Goal: Communication & Community: Share content

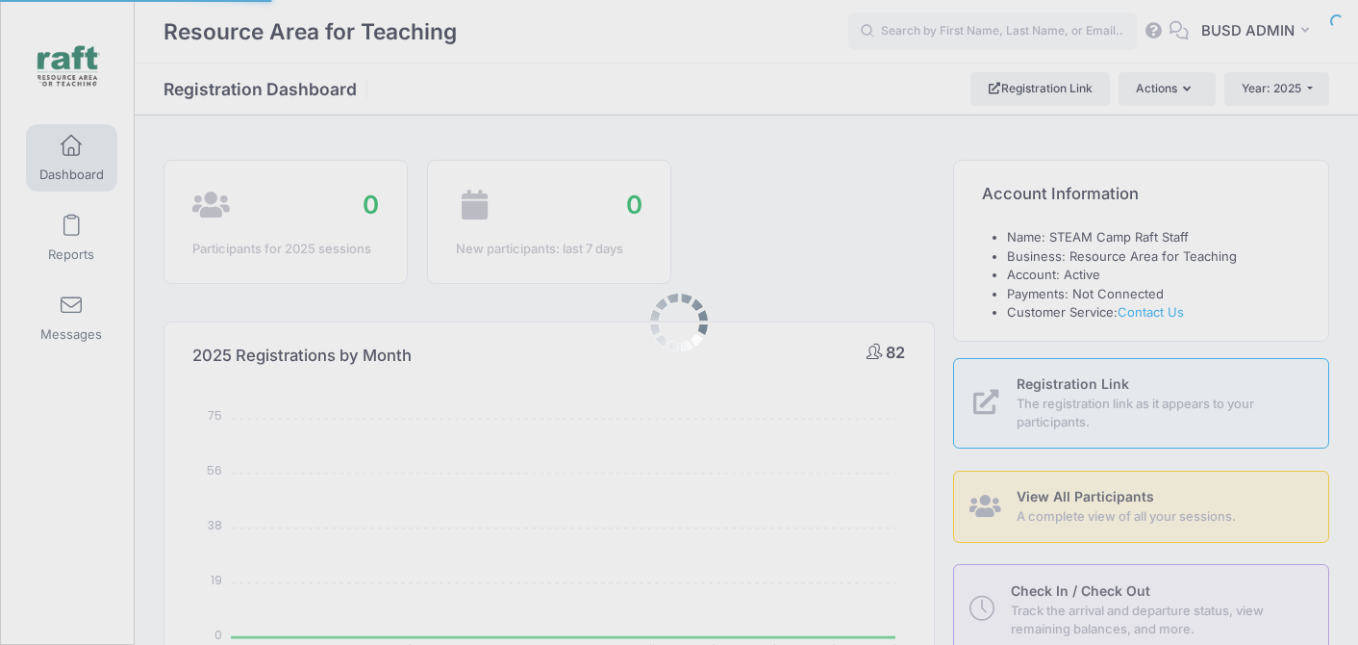
select select
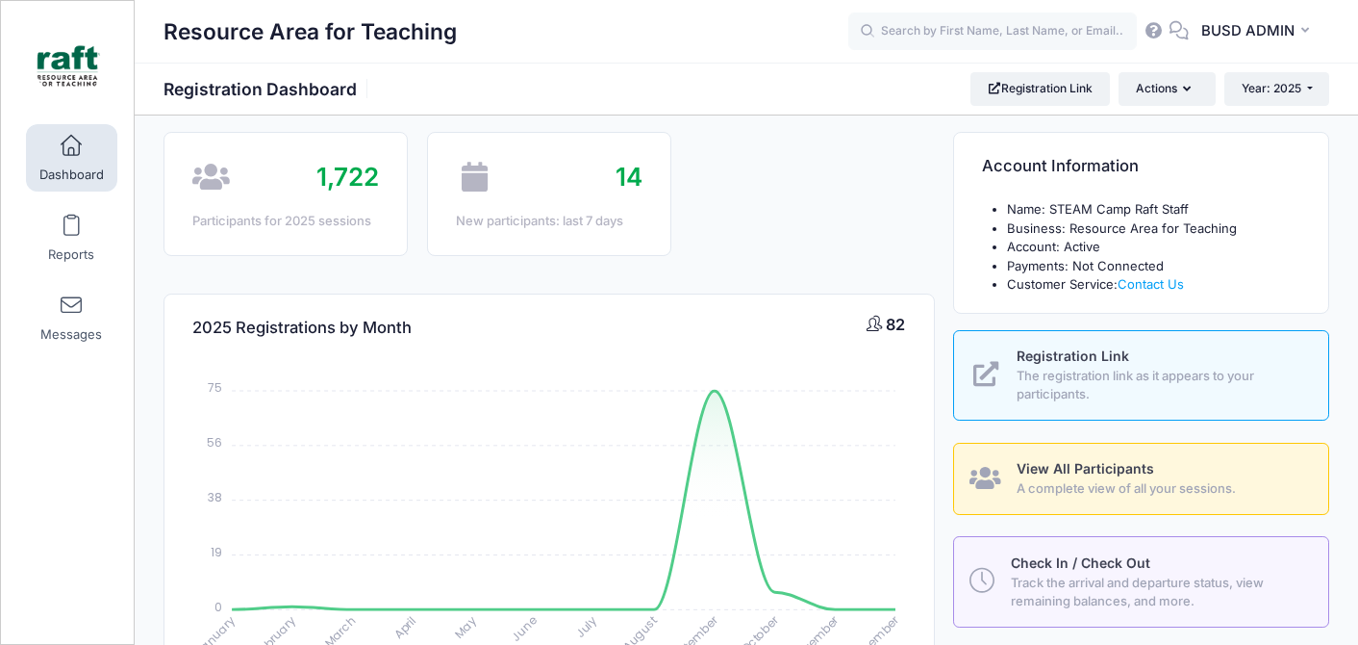
scroll to position [29, 0]
click at [97, 240] on link "Reports" at bounding box center [71, 237] width 91 height 67
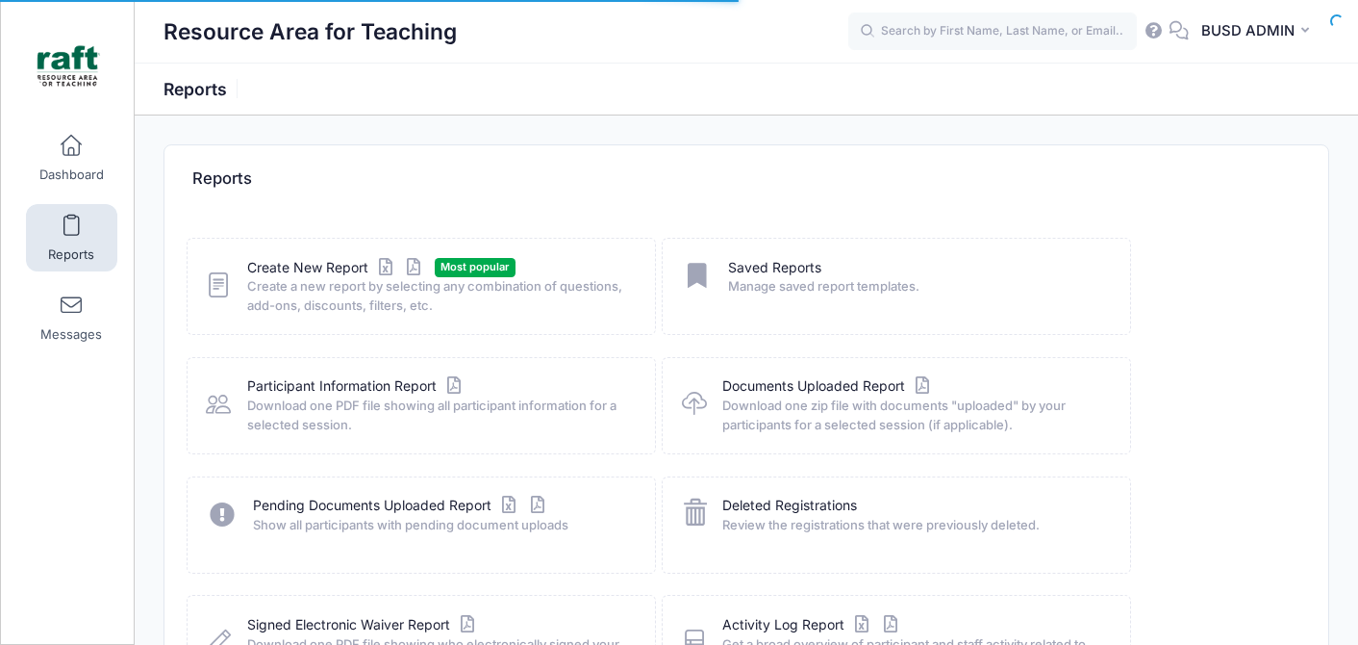
click at [71, 314] on span at bounding box center [71, 305] width 0 height 21
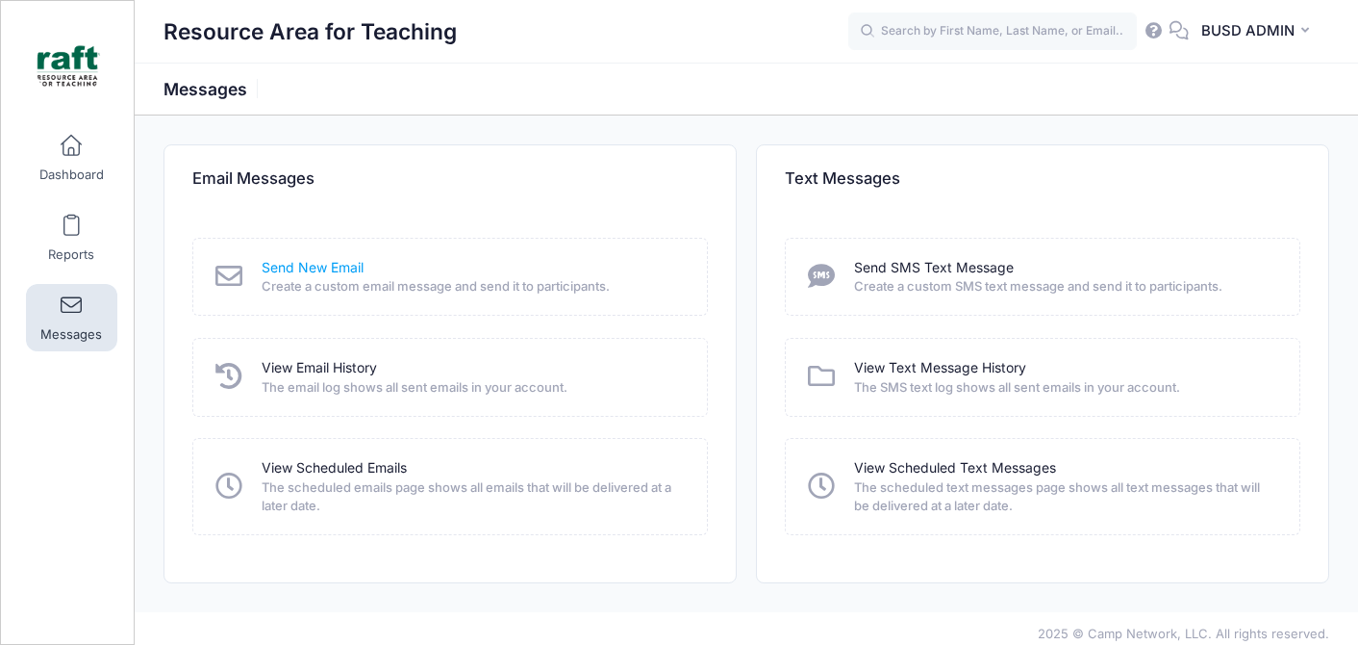
click at [312, 267] on link "Send New Email" at bounding box center [313, 268] width 102 height 20
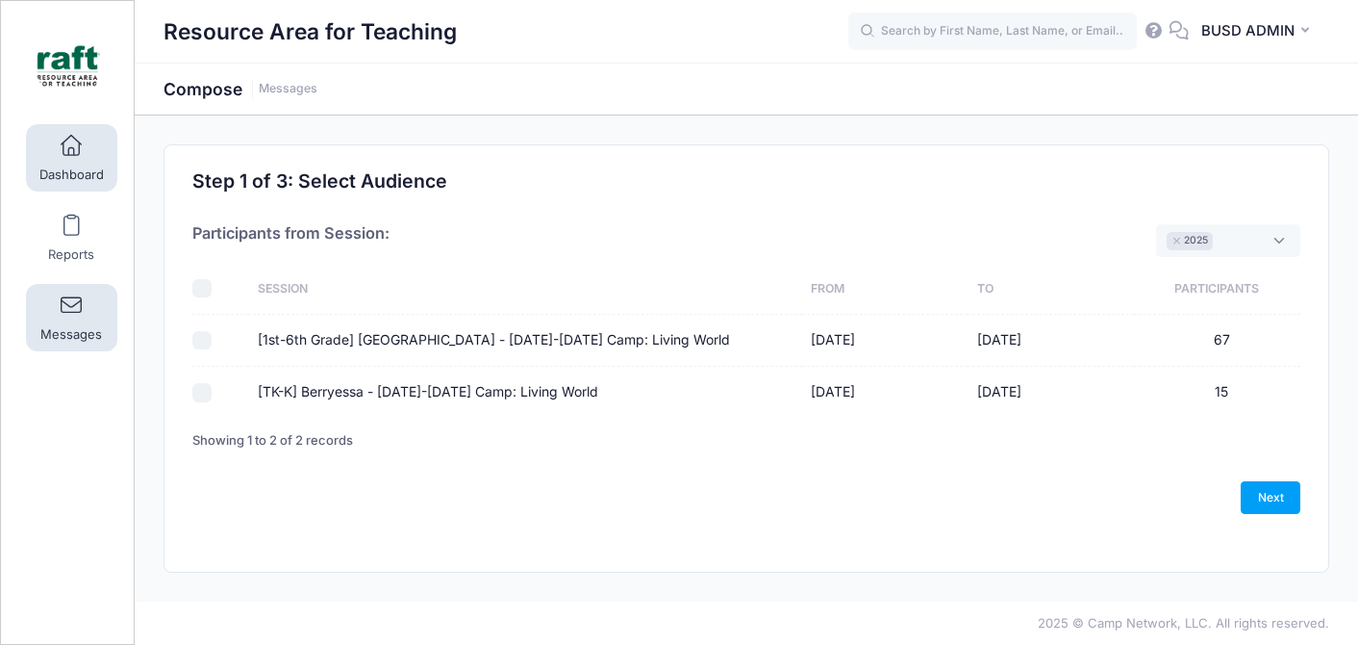
click at [79, 186] on link "Dashboard" at bounding box center [71, 157] width 91 height 67
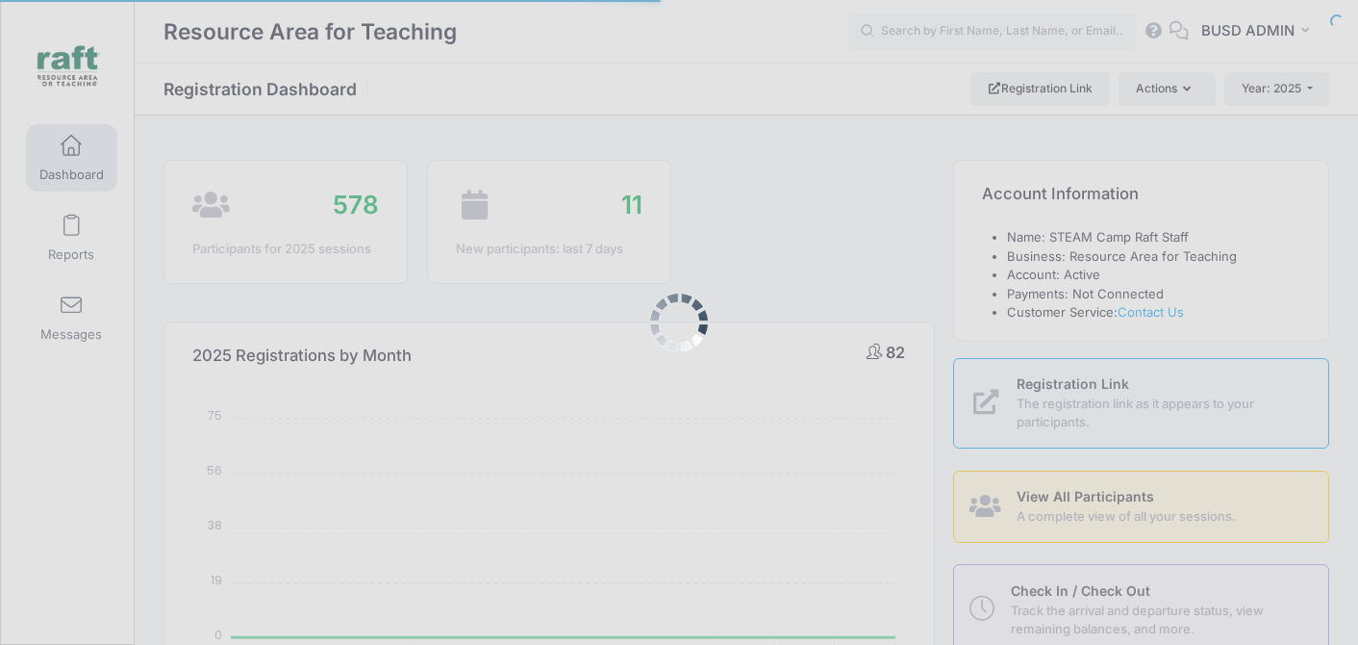
select select
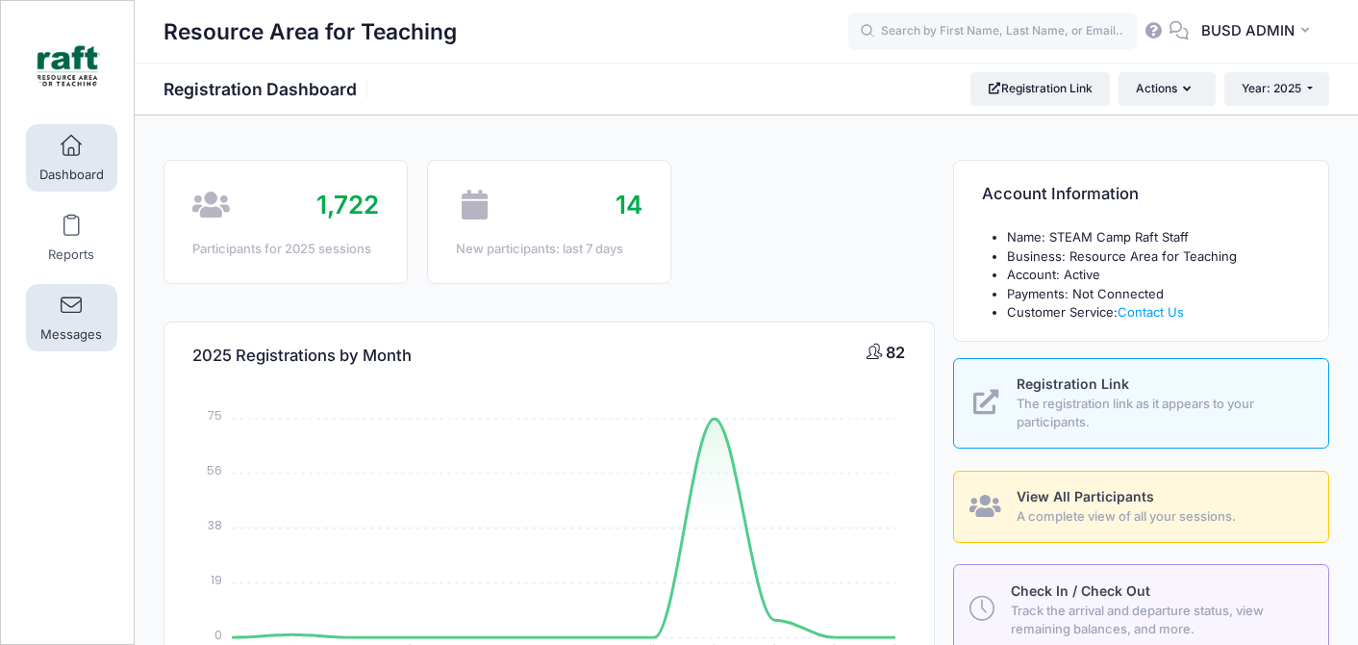
click at [91, 319] on link "Messages" at bounding box center [71, 317] width 91 height 67
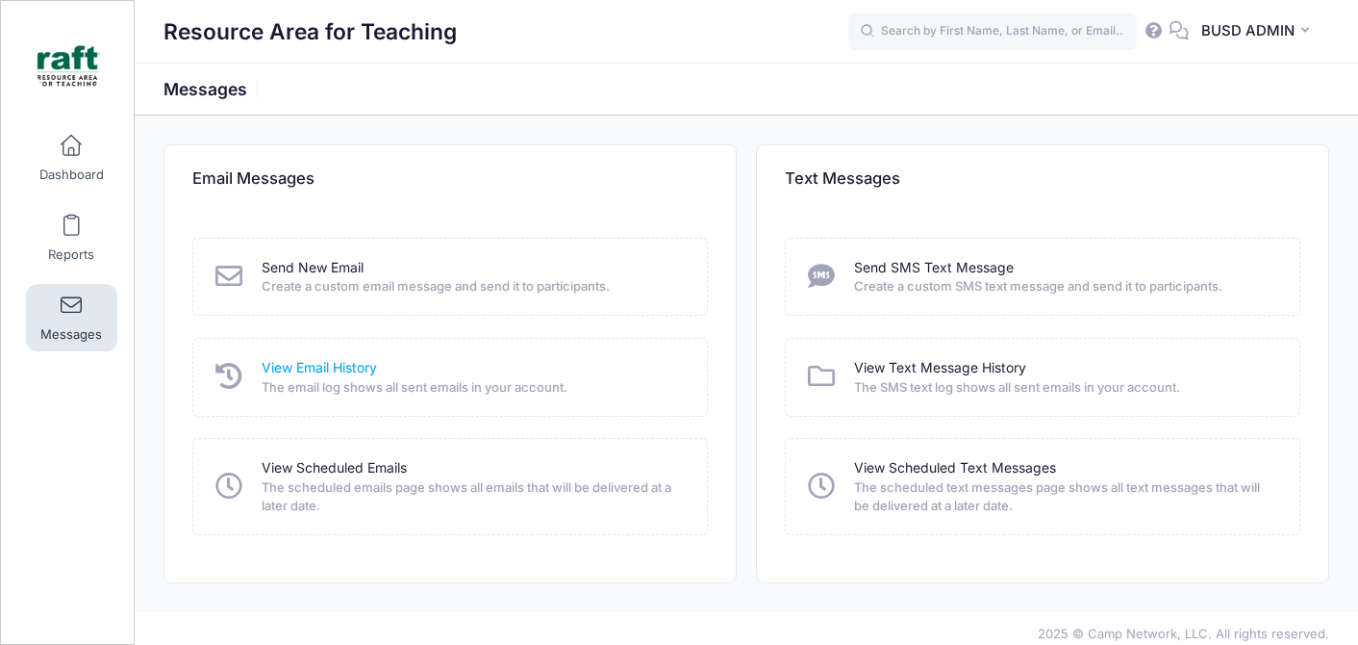
click at [341, 365] on link "View Email History" at bounding box center [319, 368] width 115 height 20
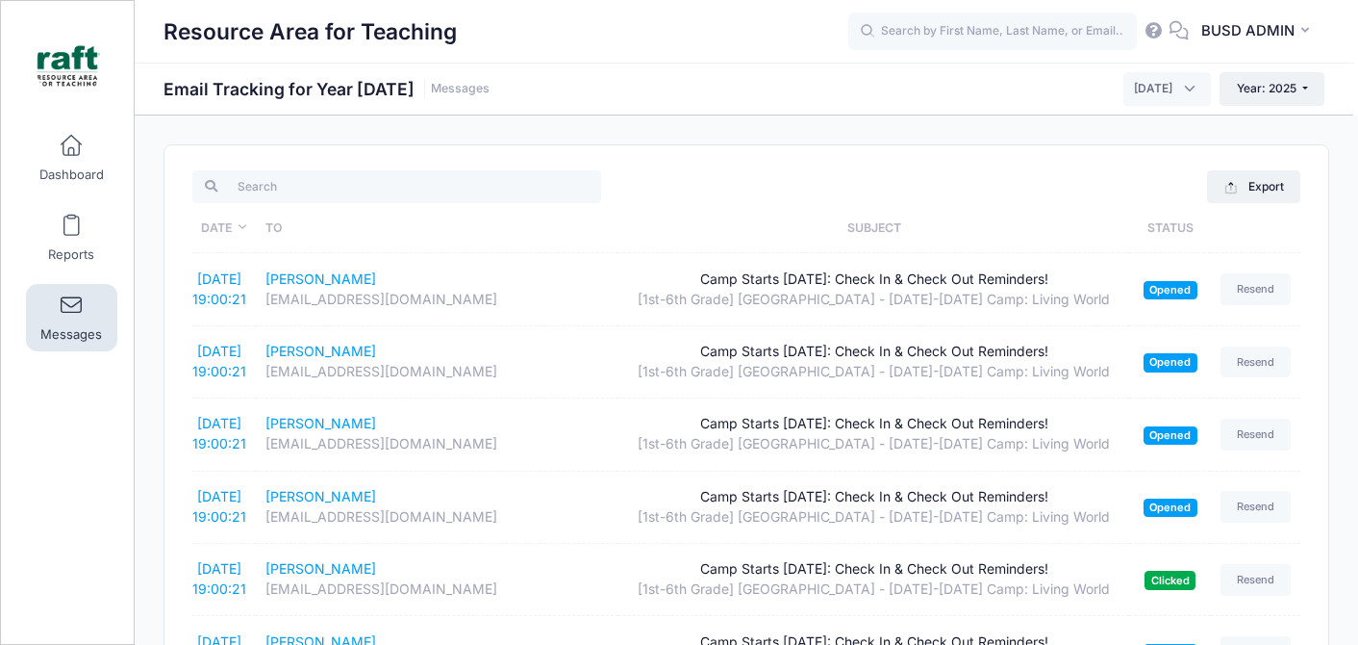
scroll to position [15, 0]
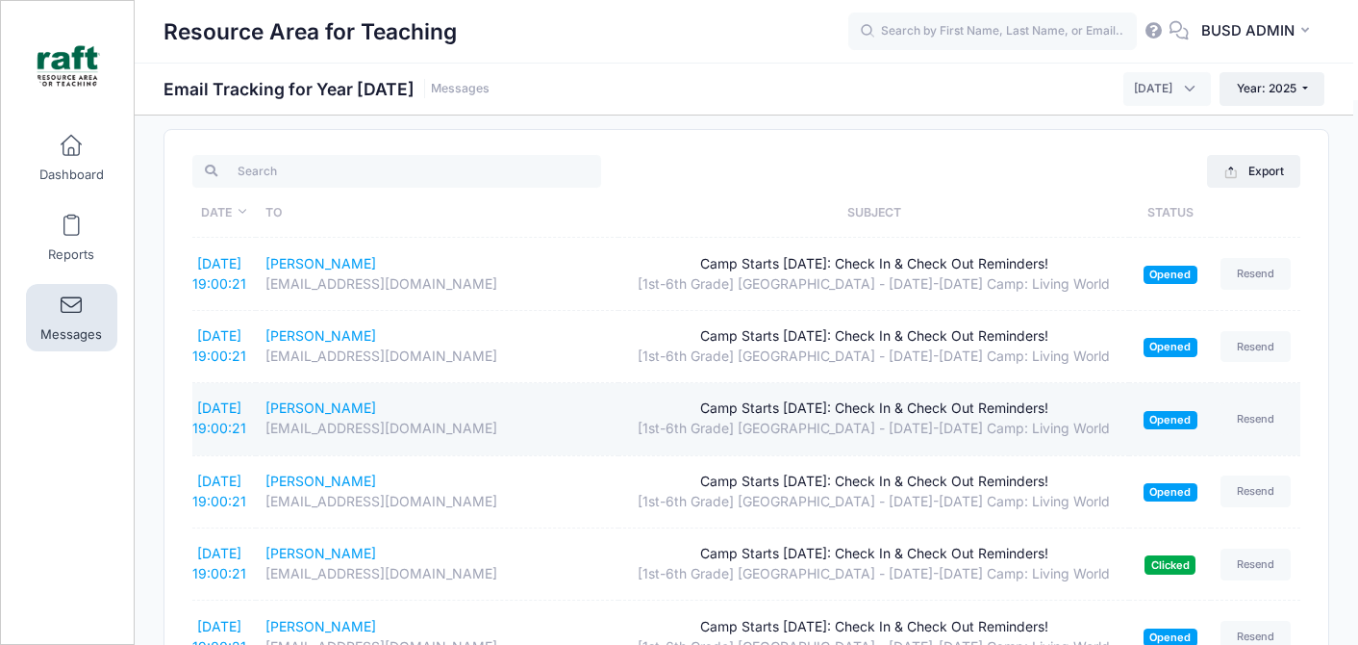
click at [807, 410] on div "Camp Starts Tomorrow: Check In & Check Out Reminders!" at bounding box center [874, 408] width 493 height 20
click at [901, 392] on td "Camp Starts Tomorrow: Check In & Check Out Reminders! [1st-6th Grade] Berryessa…" at bounding box center [874, 419] width 511 height 72
click at [1247, 416] on link "Resend" at bounding box center [1256, 419] width 71 height 32
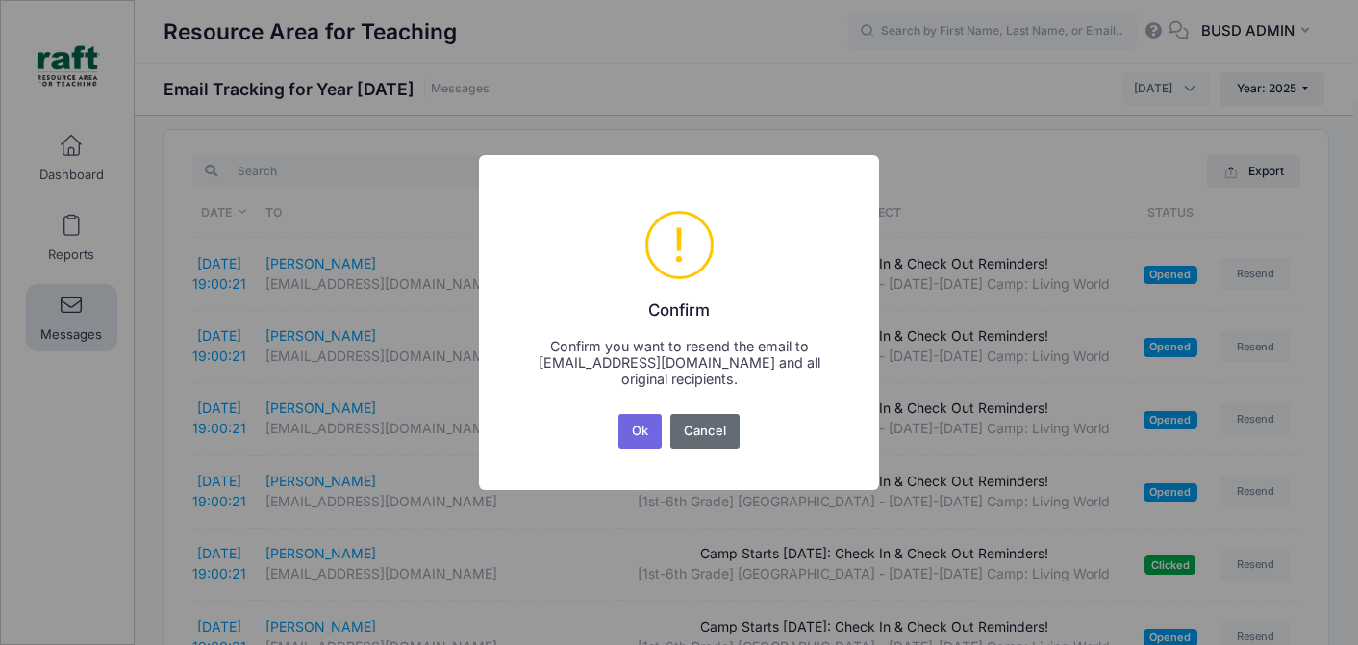
click at [702, 441] on button "Cancel" at bounding box center [705, 431] width 70 height 35
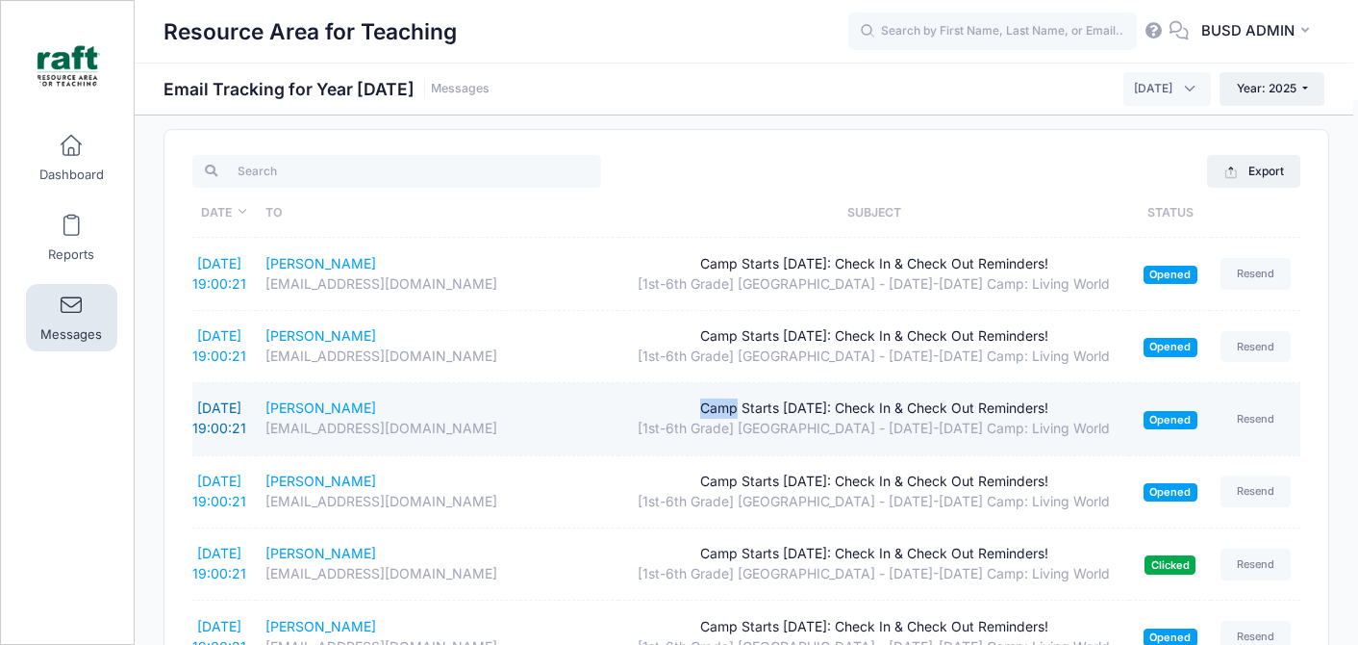
click at [226, 415] on link "[DATE] 19:00:21" at bounding box center [219, 417] width 54 height 37
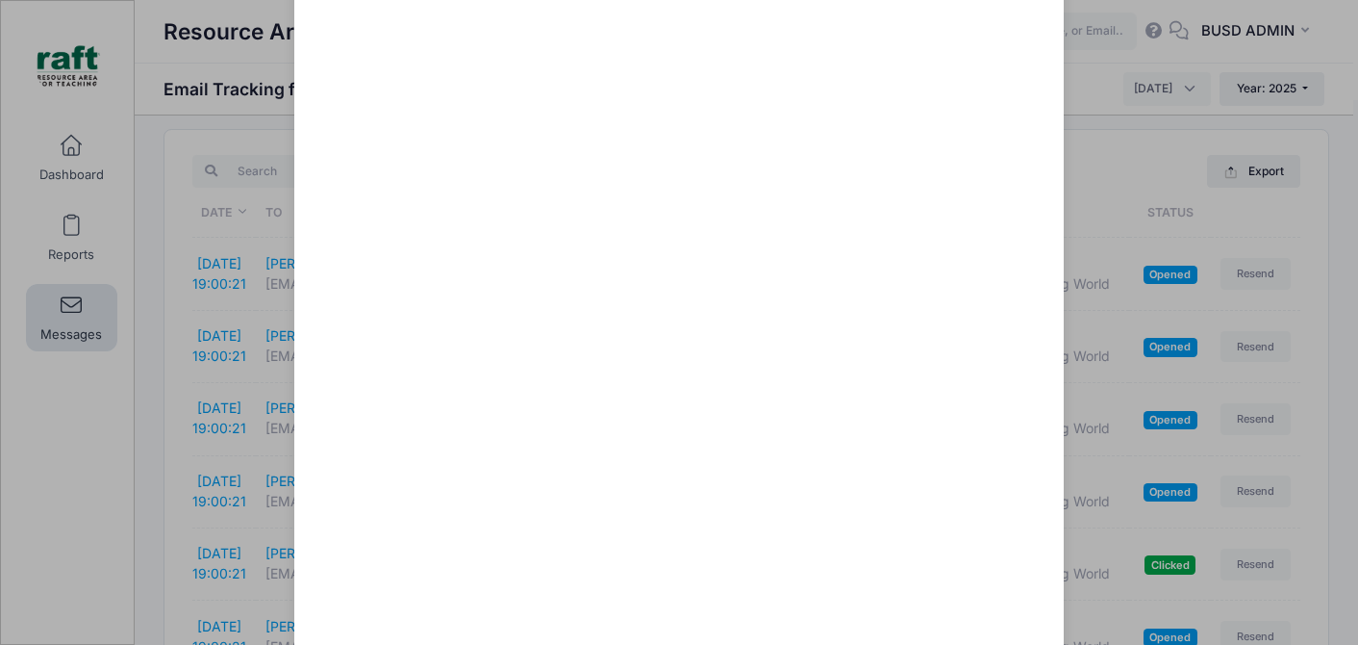
scroll to position [1479, 0]
click at [27, 428] on div "Camp Starts Tomorrow: Check In & Check Out Reminders! Sent: 10/5/2025 19:00:20 …" at bounding box center [679, 322] width 1358 height 645
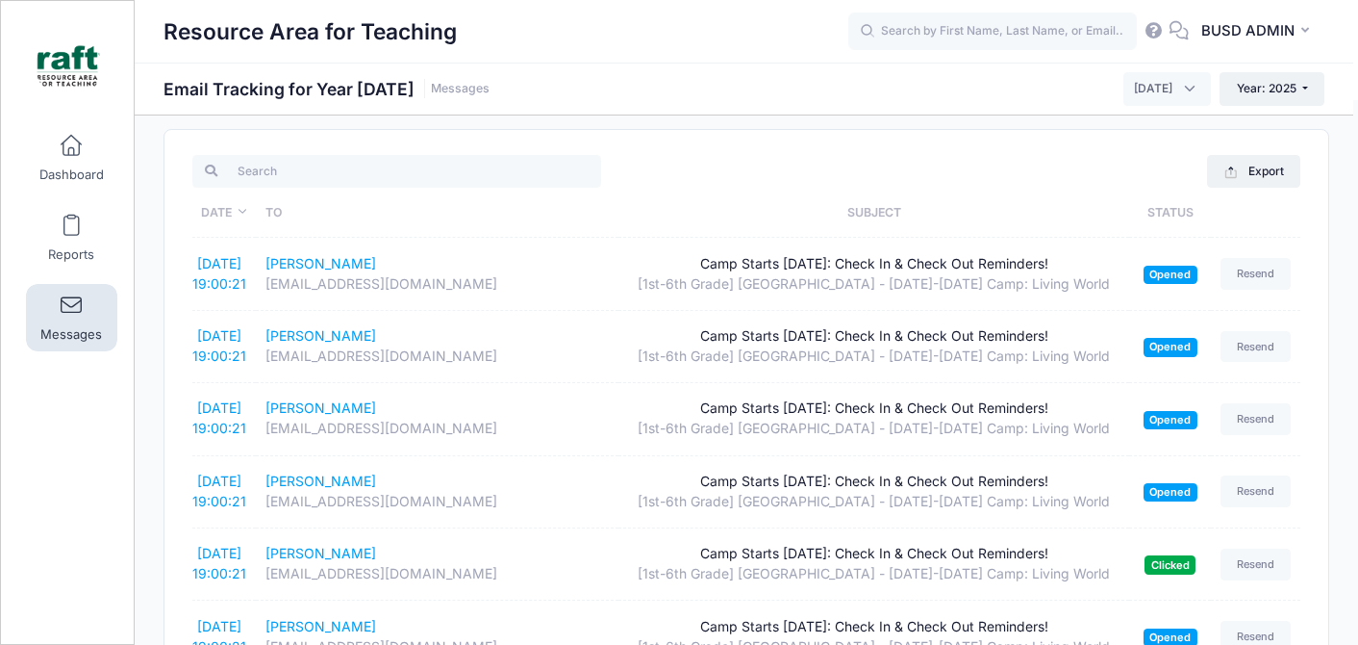
click at [71, 301] on span at bounding box center [71, 305] width 0 height 21
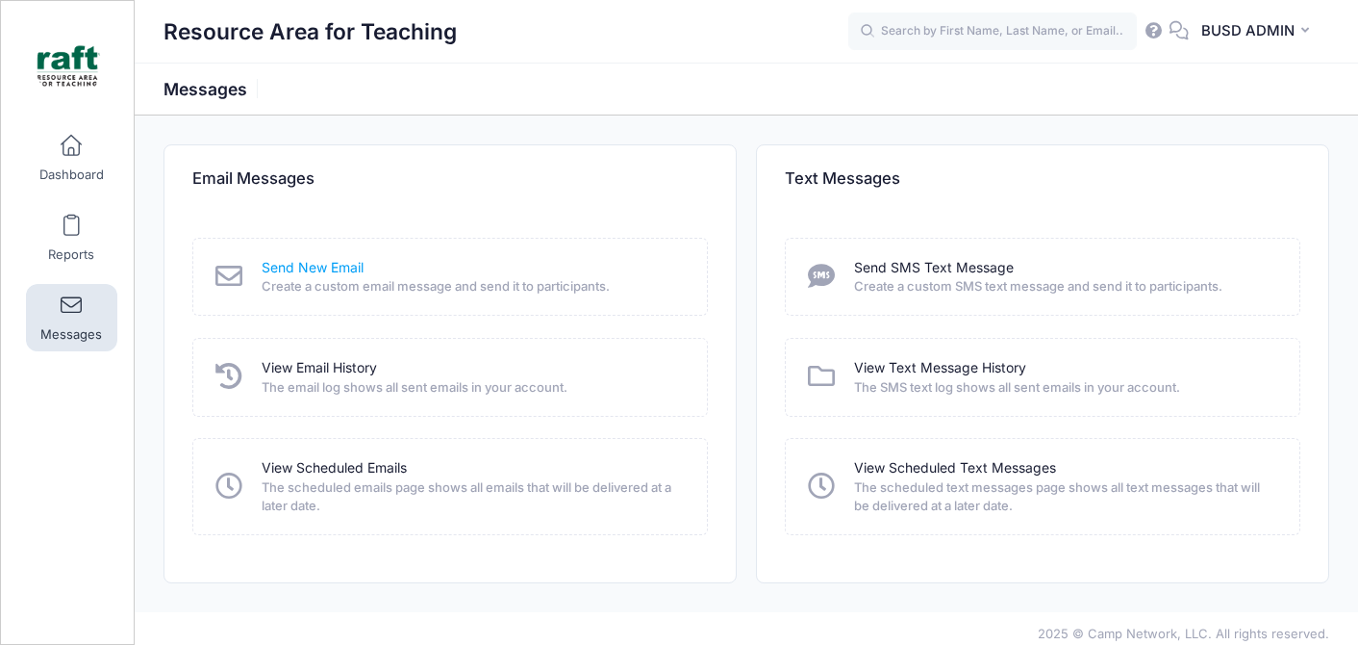
click at [353, 267] on link "Send New Email" at bounding box center [313, 268] width 102 height 20
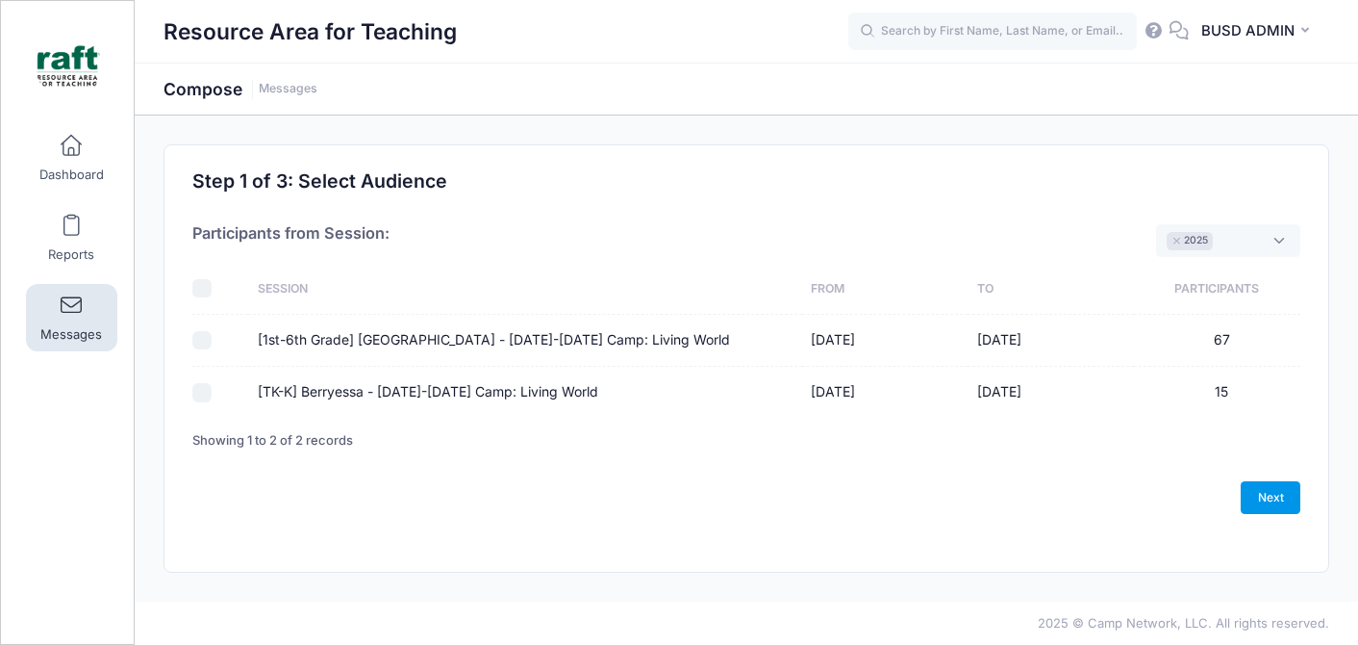
click at [1277, 511] on link "Next" at bounding box center [1271, 497] width 60 height 33
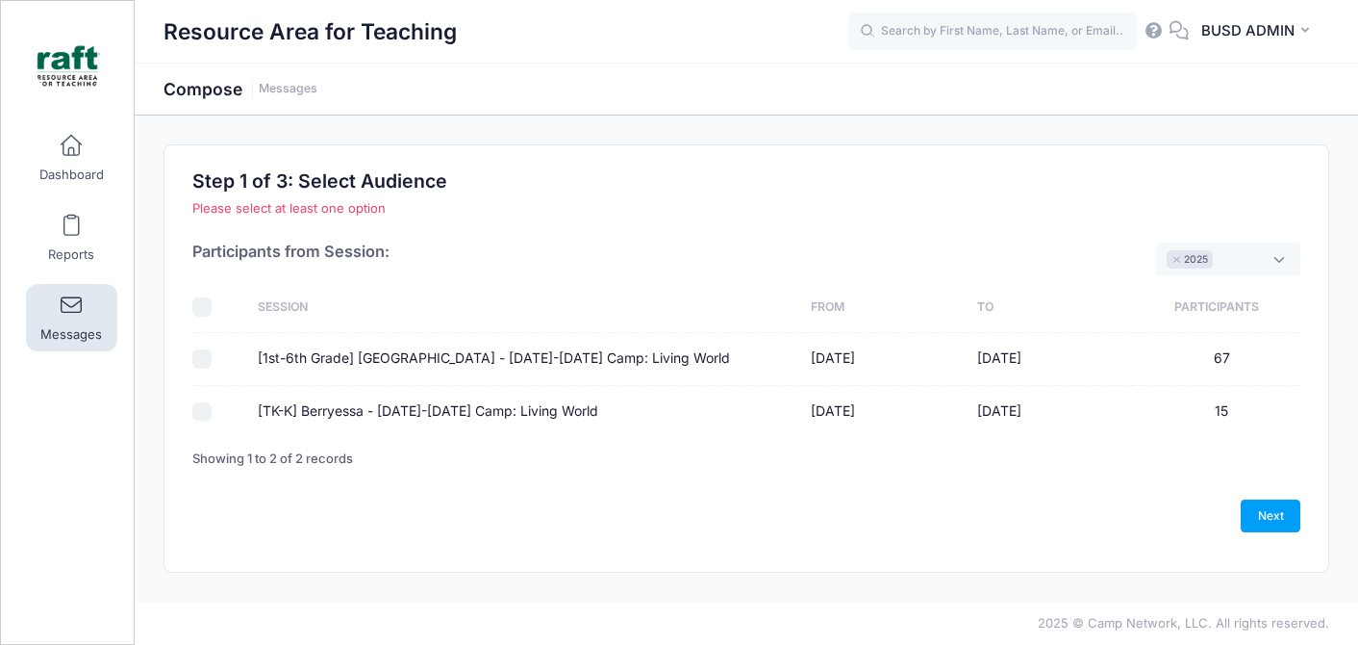
click at [204, 356] on input "[1st-6th Grade] Berryessa - Oct 6-10 Camp: Living World" at bounding box center [201, 358] width 19 height 19
click at [204, 356] on input "[1st-6th Grade] [GEOGRAPHIC_DATA] - [DATE]-[DATE] Camp: Living World" at bounding box center [201, 358] width 19 height 19
checkbox input "false"
click at [891, 31] on input "text" at bounding box center [992, 32] width 289 height 38
click at [71, 305] on span at bounding box center [71, 305] width 0 height 21
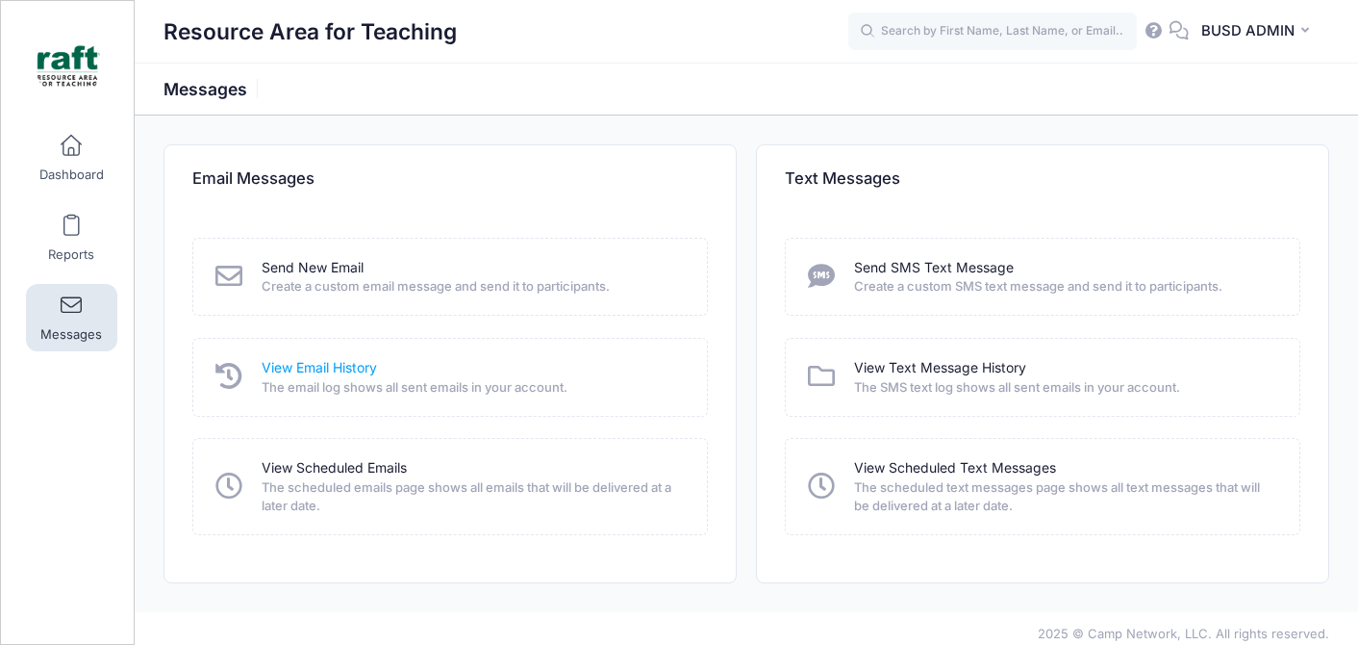
click at [334, 358] on link "View Email History" at bounding box center [319, 368] width 115 height 20
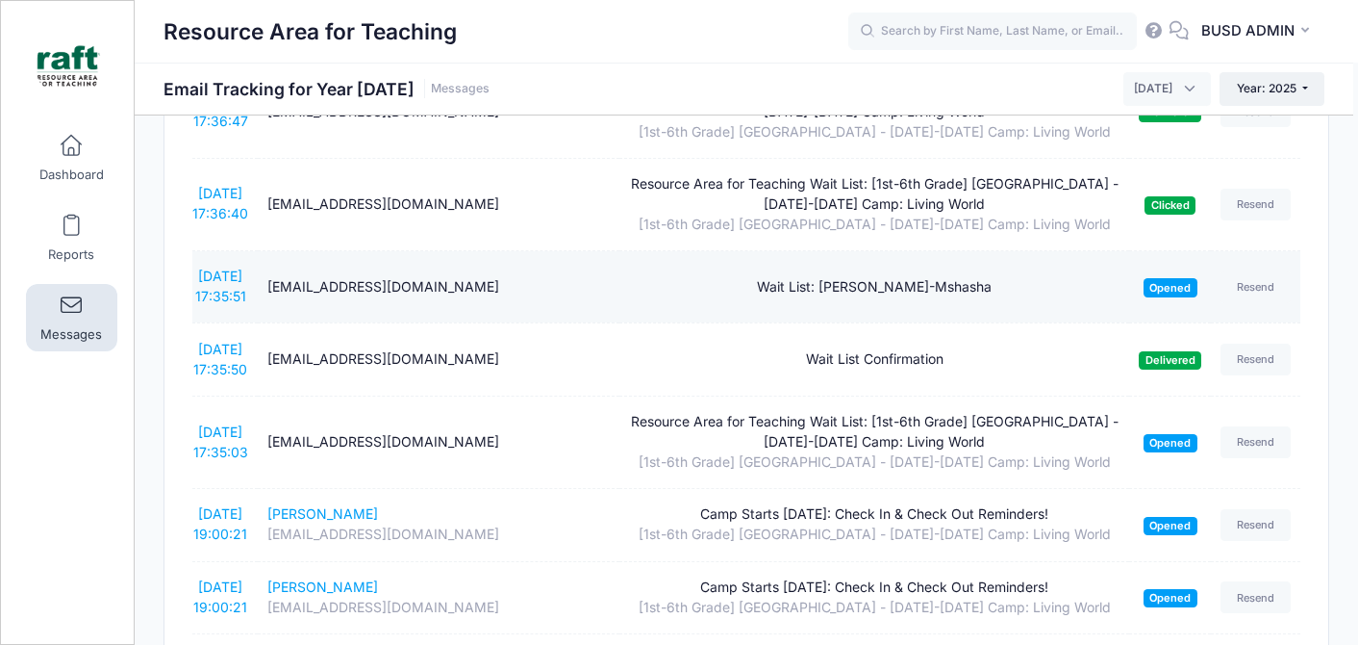
scroll to position [409, 0]
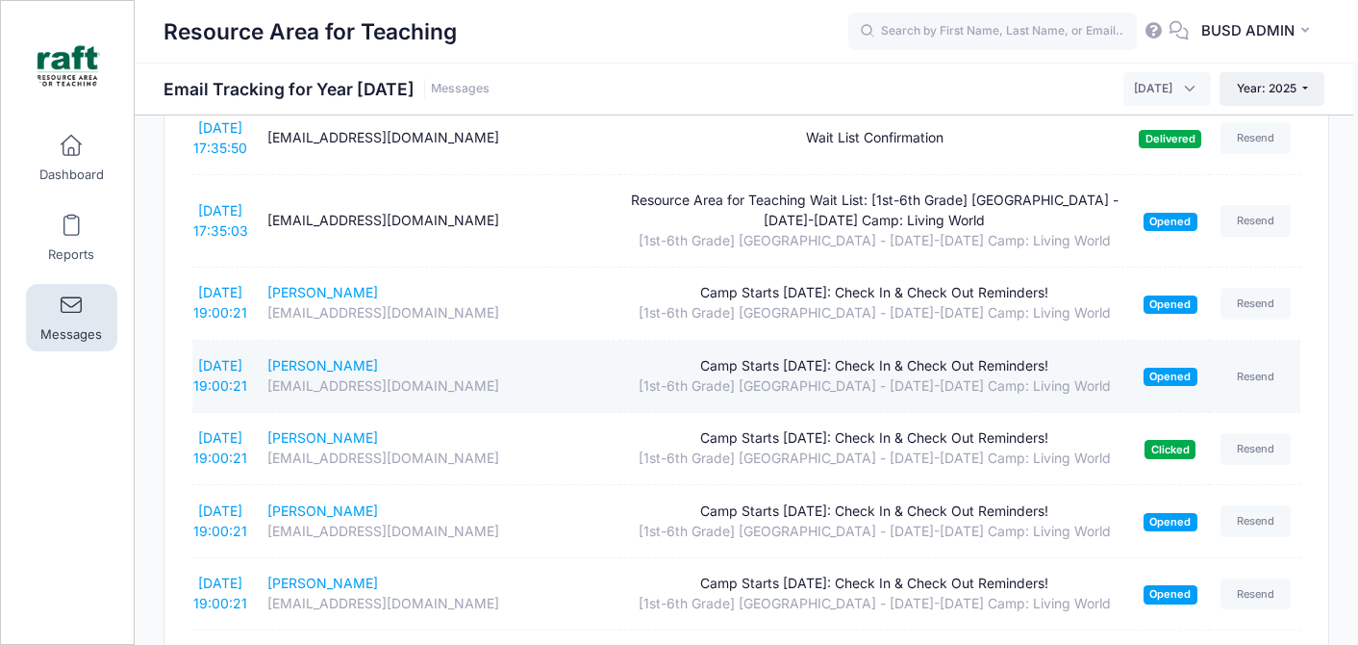
drag, startPoint x: 701, startPoint y: 365, endPoint x: 1084, endPoint y: 372, distance: 382.9
click at [1084, 372] on div "Camp Starts Tomorrow: Check In & Check Out Reminders!" at bounding box center [874, 366] width 491 height 20
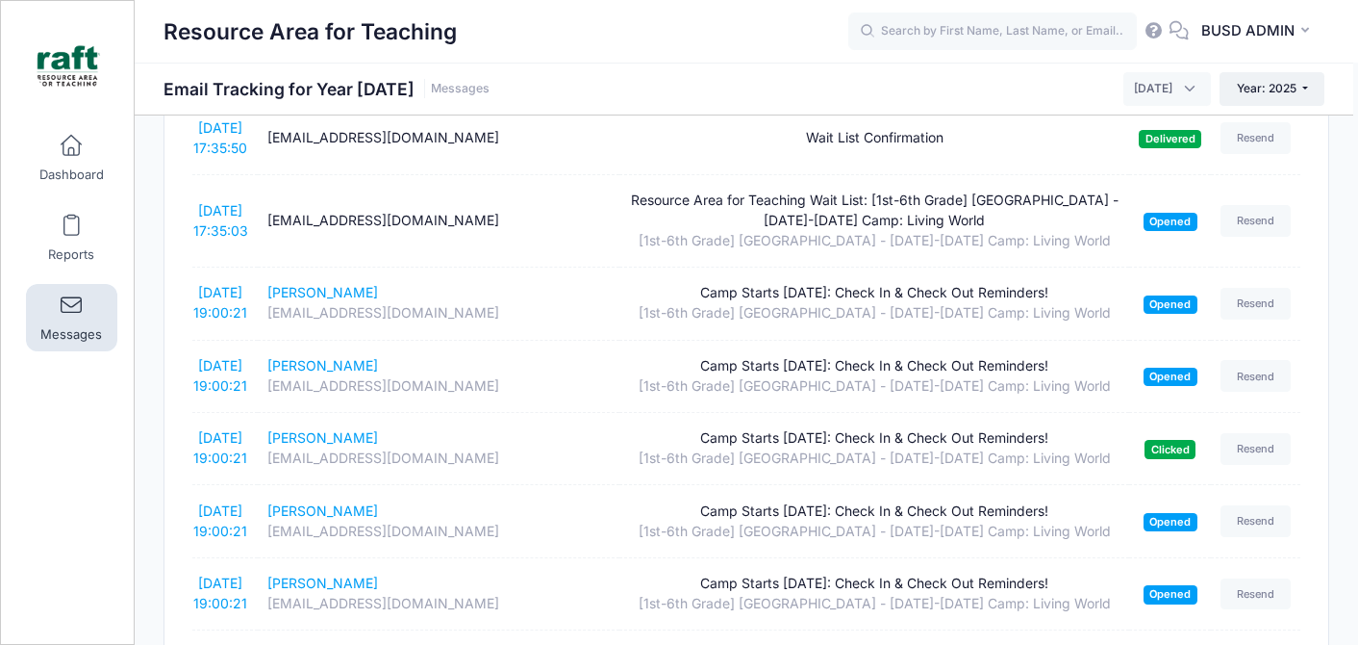
copy div "Camp Starts Tomorrow: Check In & Check Out Reminders!"
click at [39, 423] on div "My Events Dashboard Reports Messages My Profile Log out" at bounding box center [68, 389] width 135 height 545
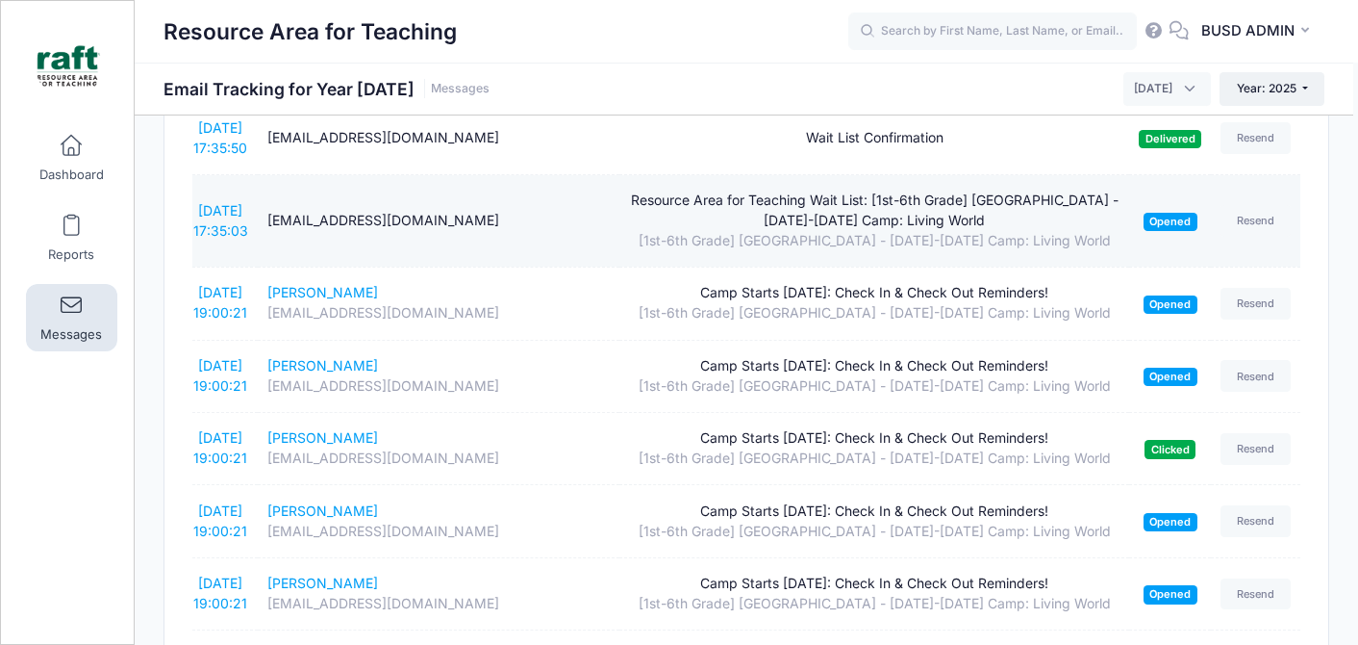
scroll to position [0, 0]
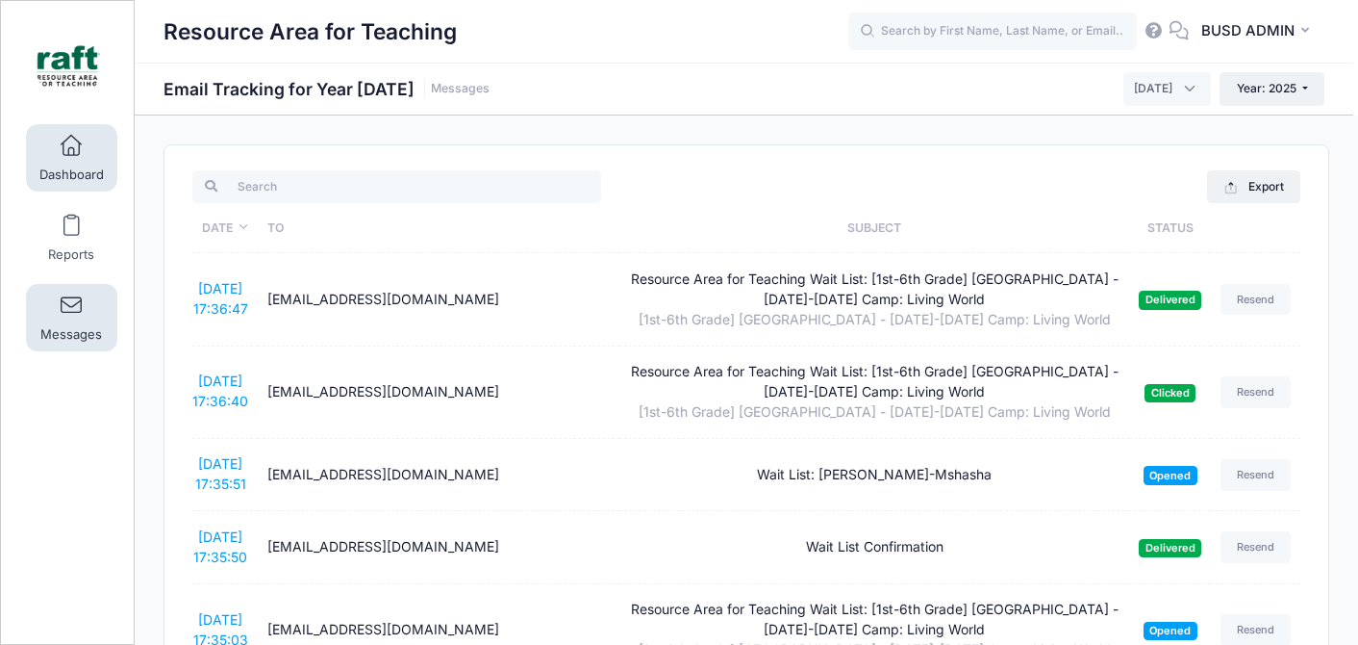
click at [92, 147] on link "Dashboard" at bounding box center [71, 157] width 91 height 67
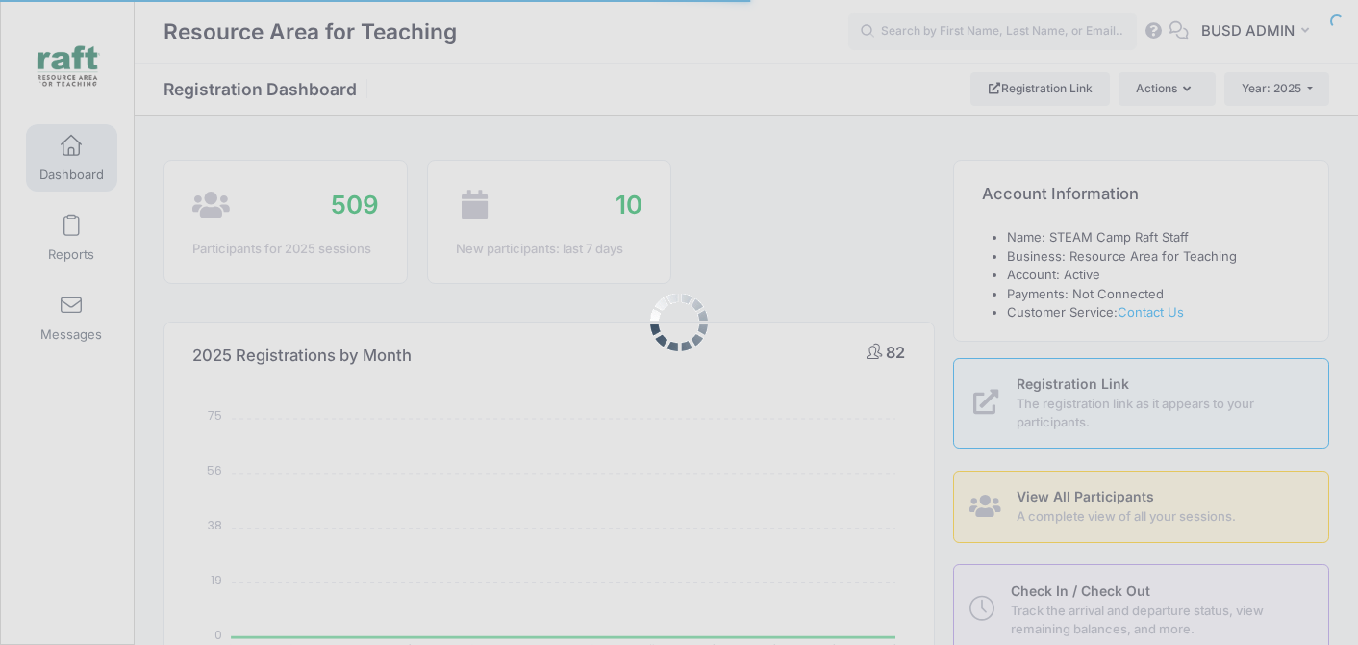
select select
